Goal: Transaction & Acquisition: Book appointment/travel/reservation

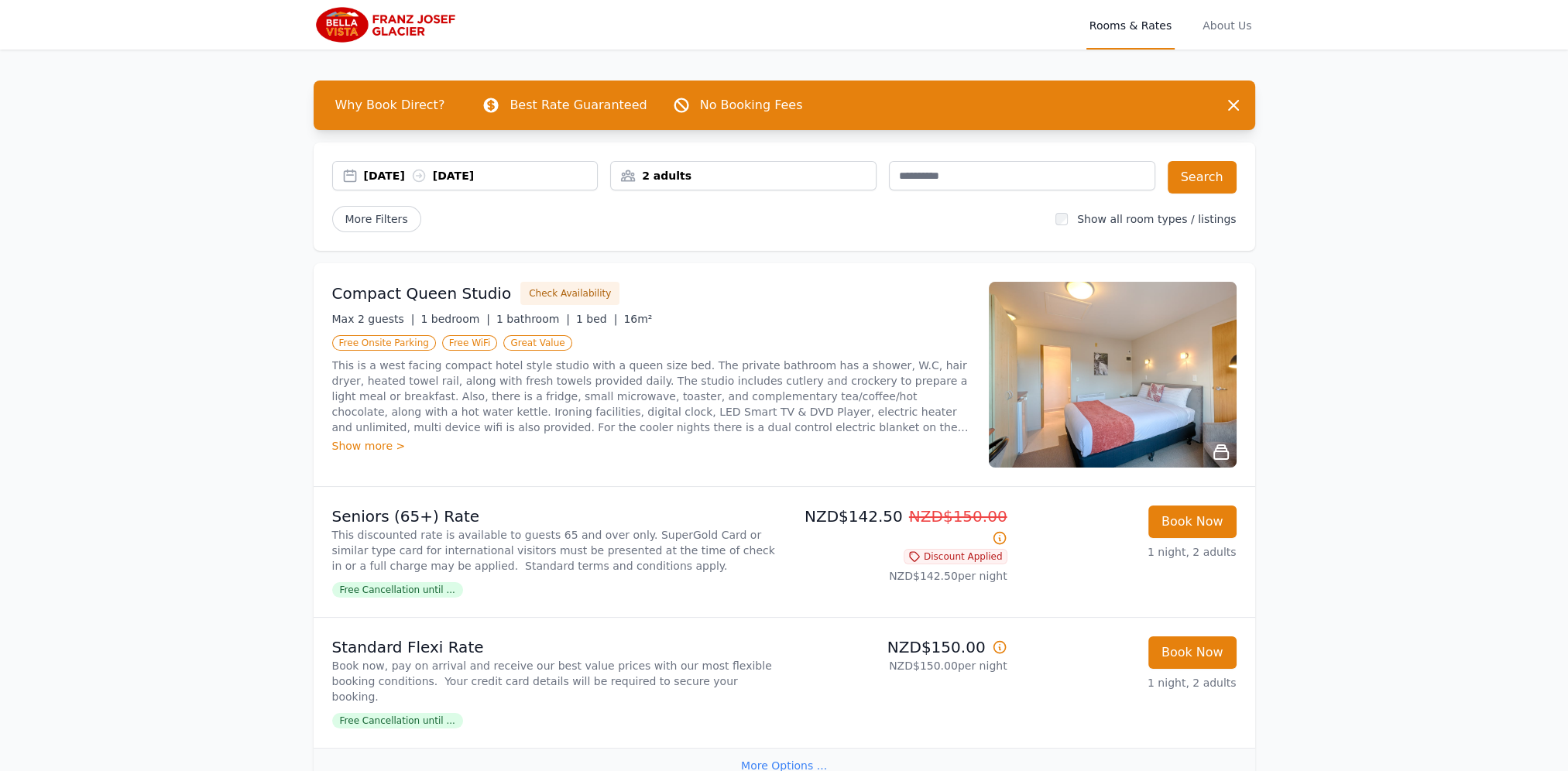
click at [406, 184] on div "[DATE] [DATE]" at bounding box center [465, 175] width 266 height 30
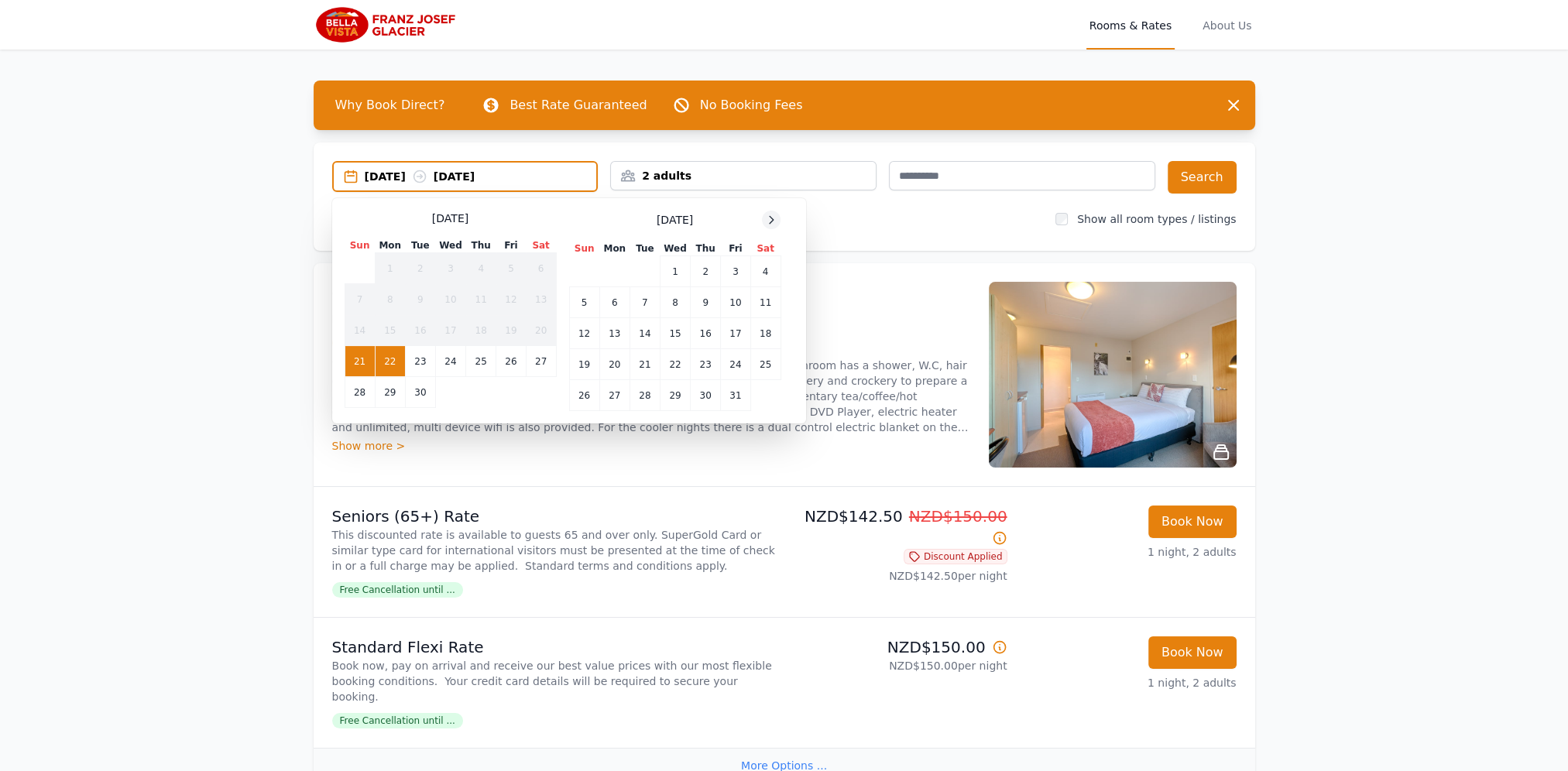
click at [773, 217] on icon at bounding box center [771, 220] width 13 height 13
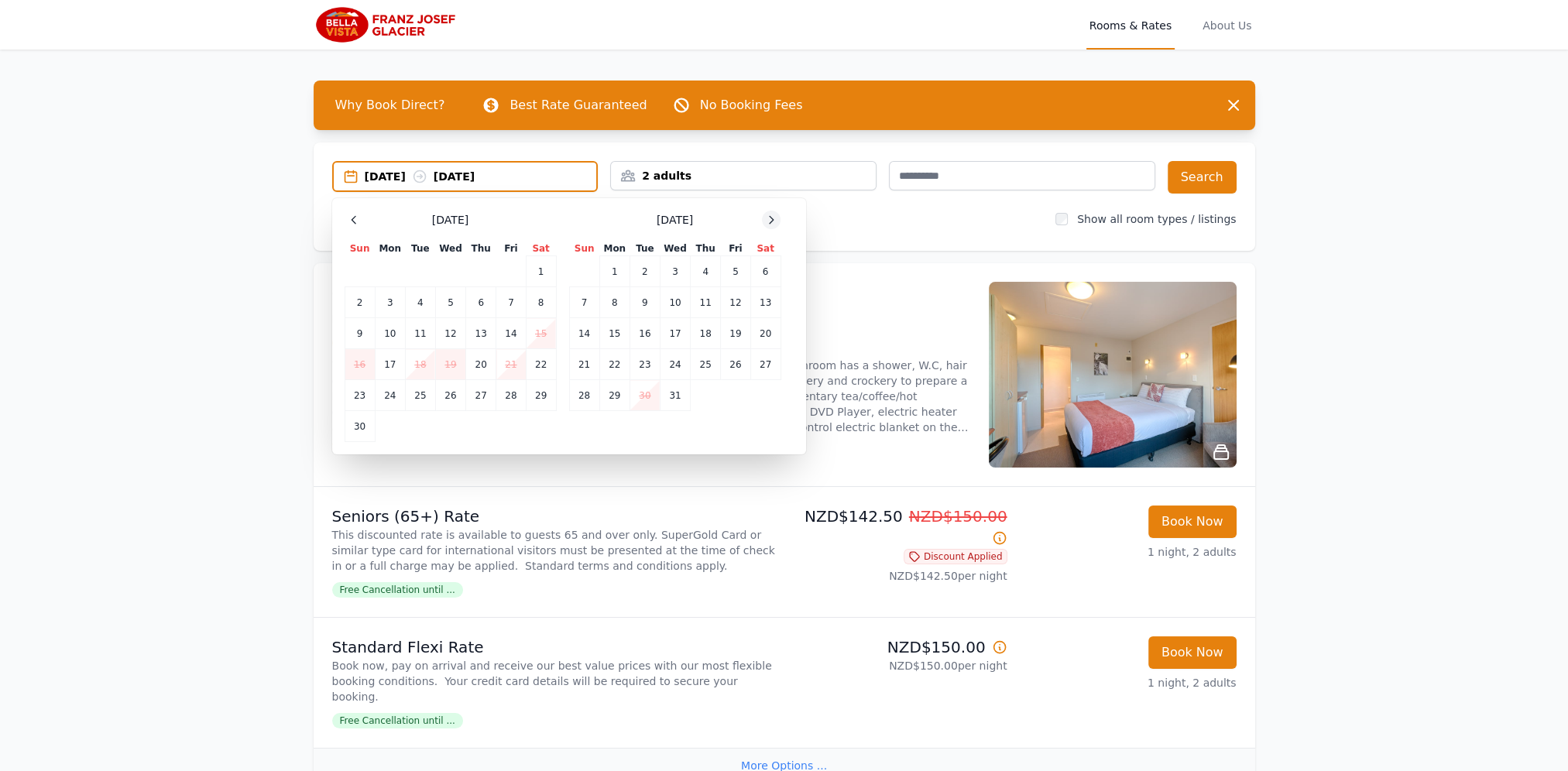
click at [773, 217] on icon at bounding box center [771, 220] width 13 height 13
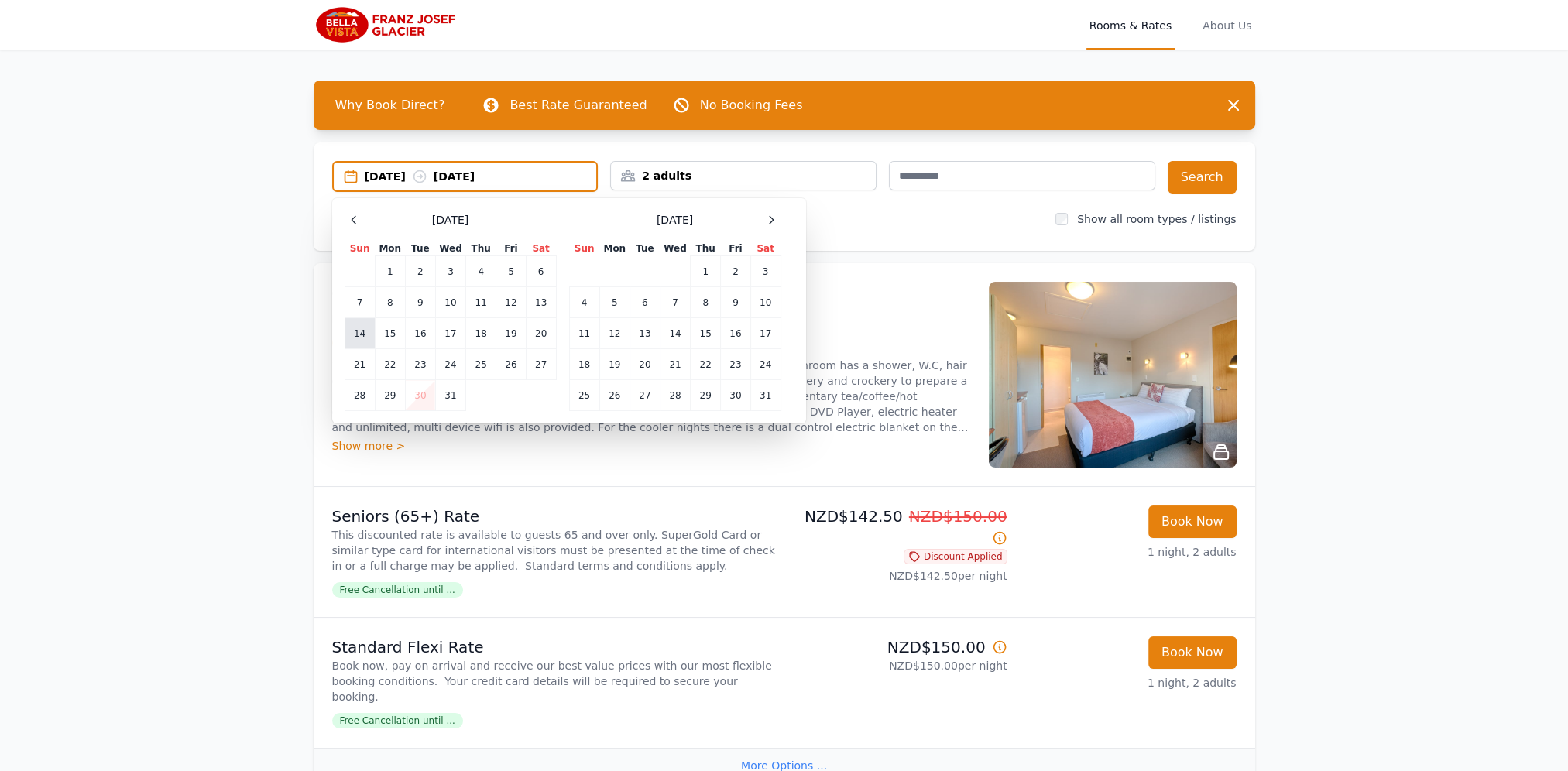
click at [351, 335] on td "14" at bounding box center [359, 333] width 30 height 31
click at [390, 330] on td "15" at bounding box center [389, 333] width 30 height 31
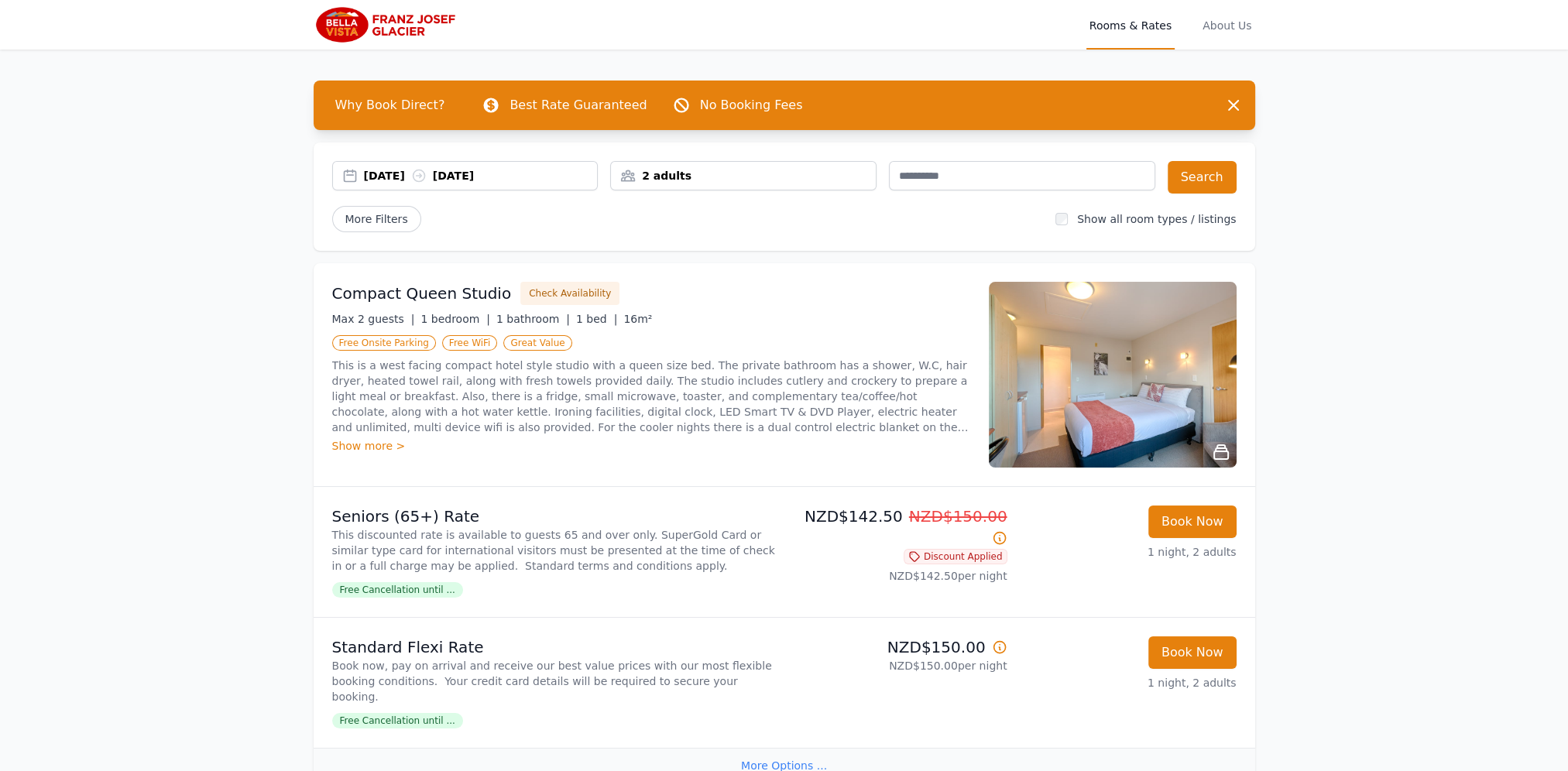
click at [809, 179] on div "2 adults" at bounding box center [743, 175] width 265 height 15
click at [726, 275] on icon at bounding box center [727, 279] width 13 height 13
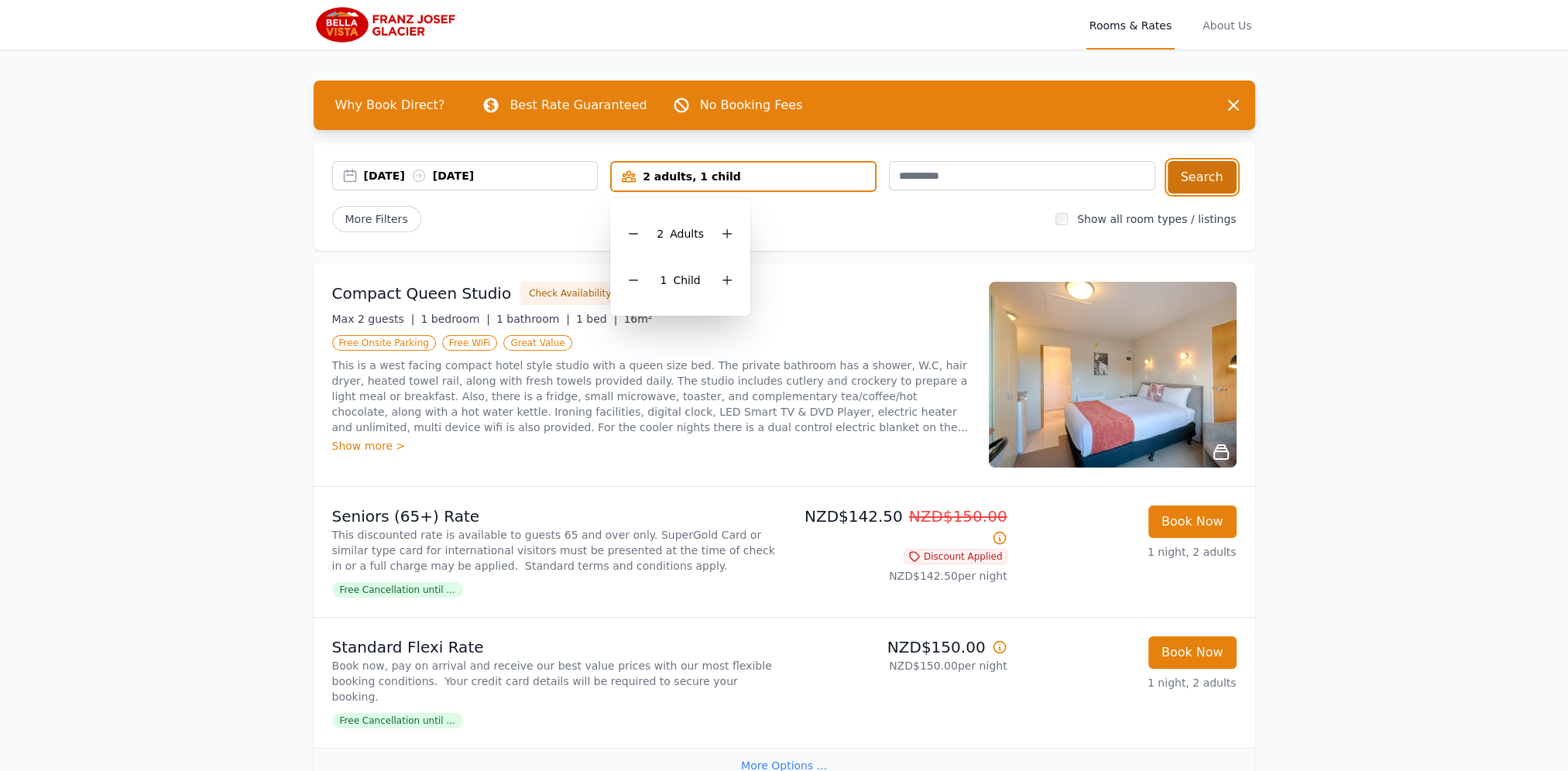
click at [1223, 173] on button "Search" at bounding box center [1201, 177] width 68 height 33
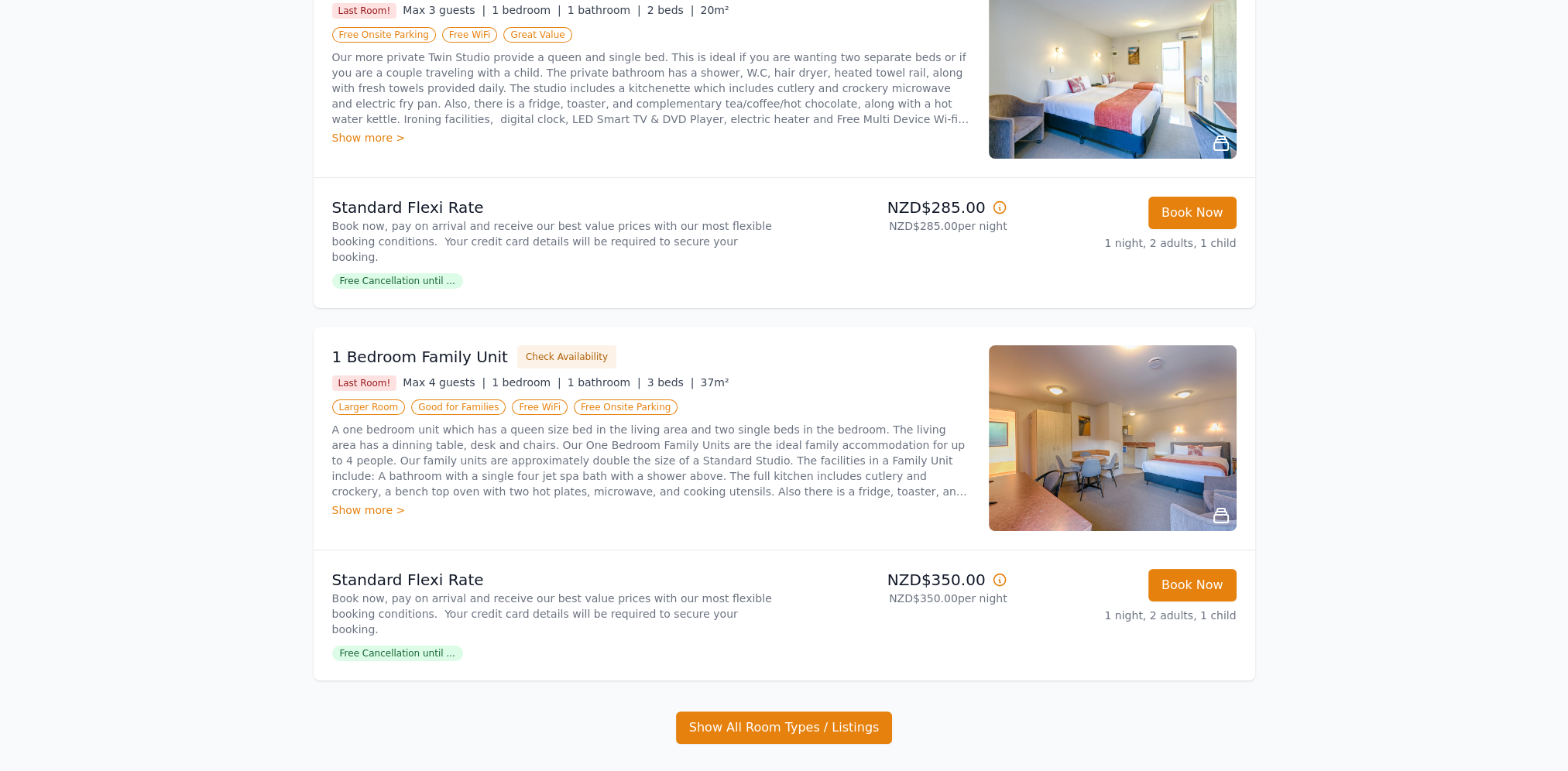
scroll to position [309, 0]
